Goal: Information Seeking & Learning: Learn about a topic

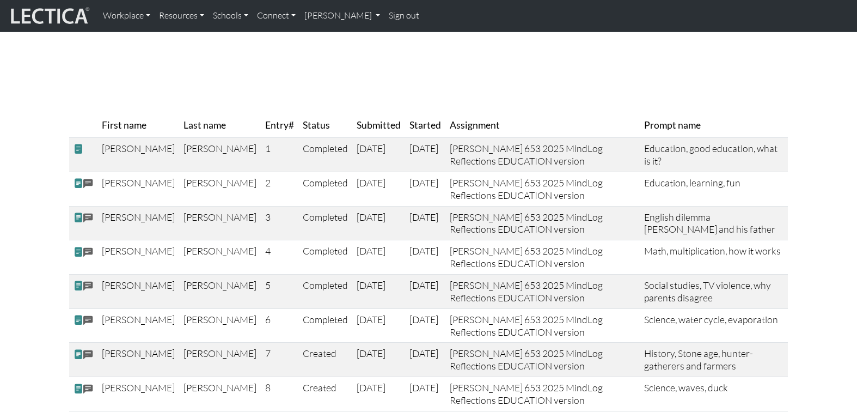
scroll to position [56, 0]
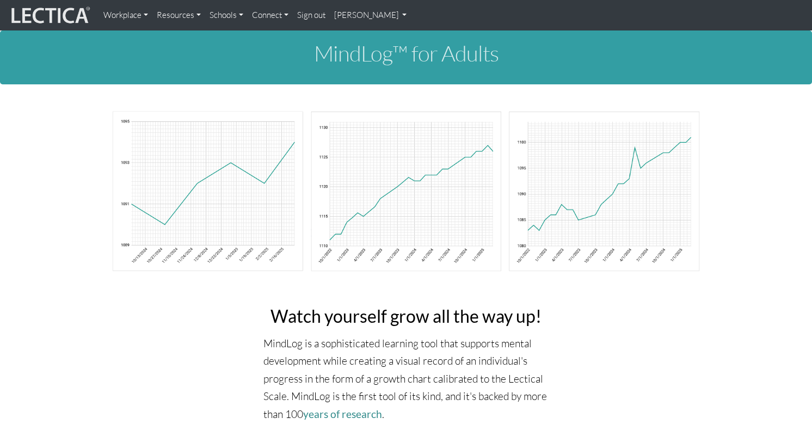
click at [168, 15] on link "Resources" at bounding box center [178, 15] width 53 height 22
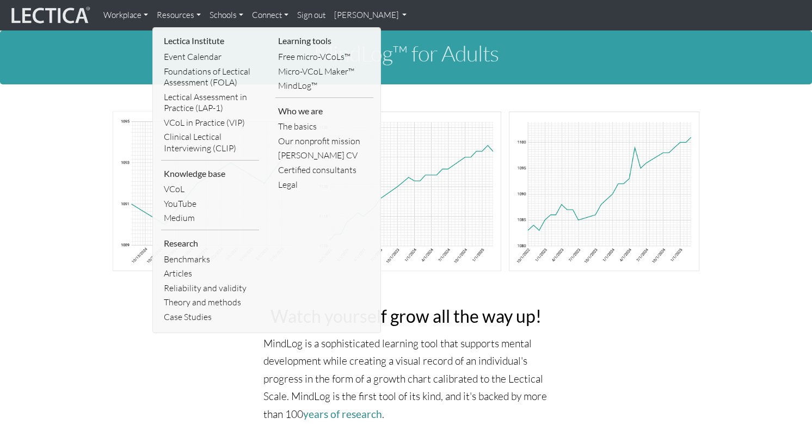
click at [117, 13] on link "Workplace" at bounding box center [125, 15] width 53 height 22
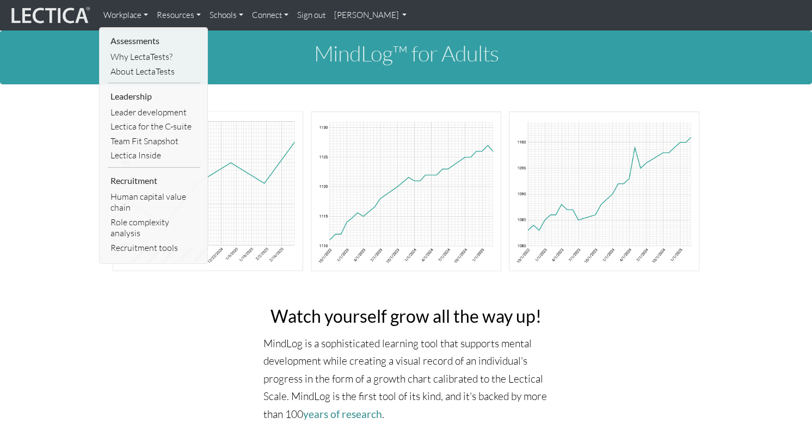
click at [176, 11] on link "Resources" at bounding box center [178, 15] width 53 height 22
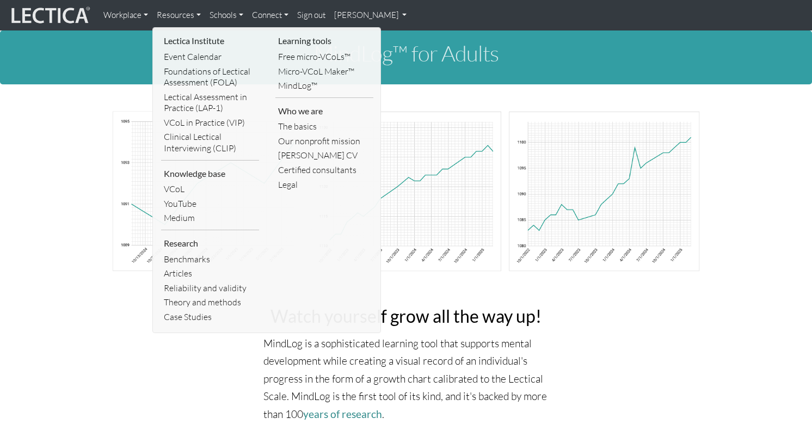
click at [217, 14] on link "Schools" at bounding box center [226, 15] width 42 height 22
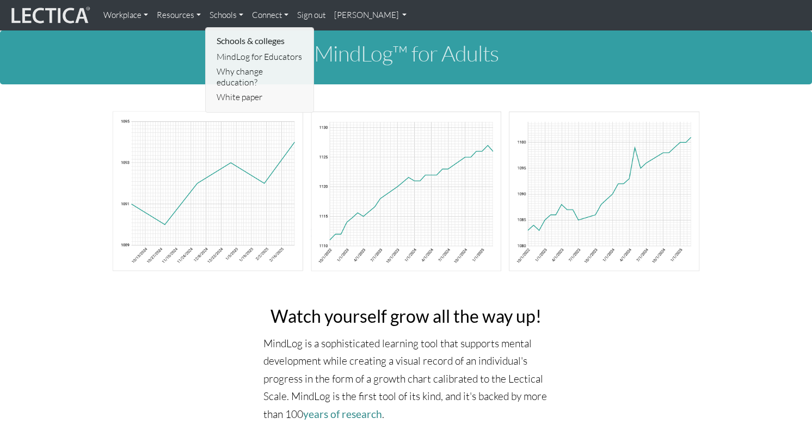
click at [236, 52] on link "MindLog for Educators" at bounding box center [260, 57] width 93 height 15
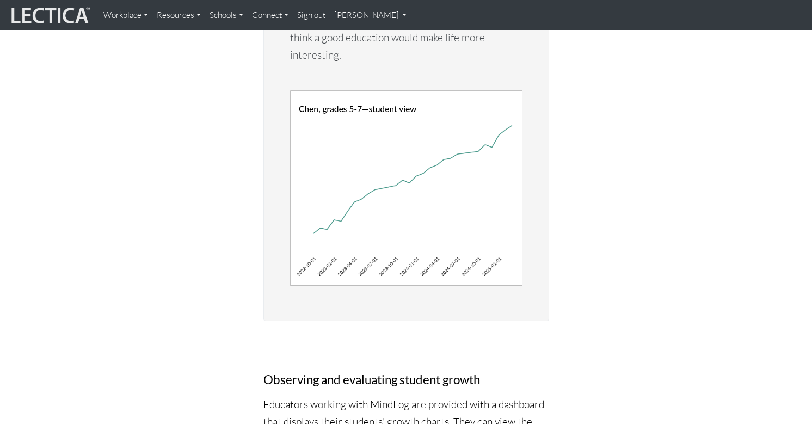
scroll to position [3056, 0]
